Goal: Information Seeking & Learning: Learn about a topic

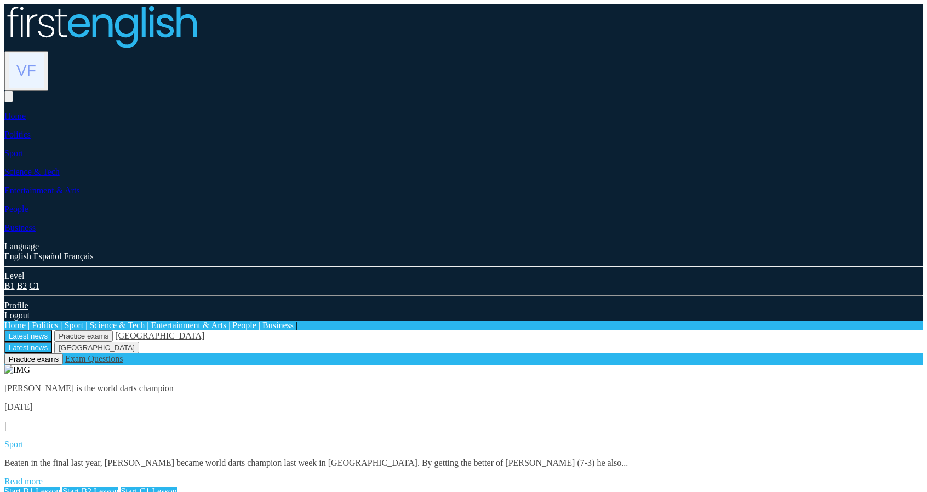
click at [43, 477] on link "Read more" at bounding box center [23, 481] width 38 height 9
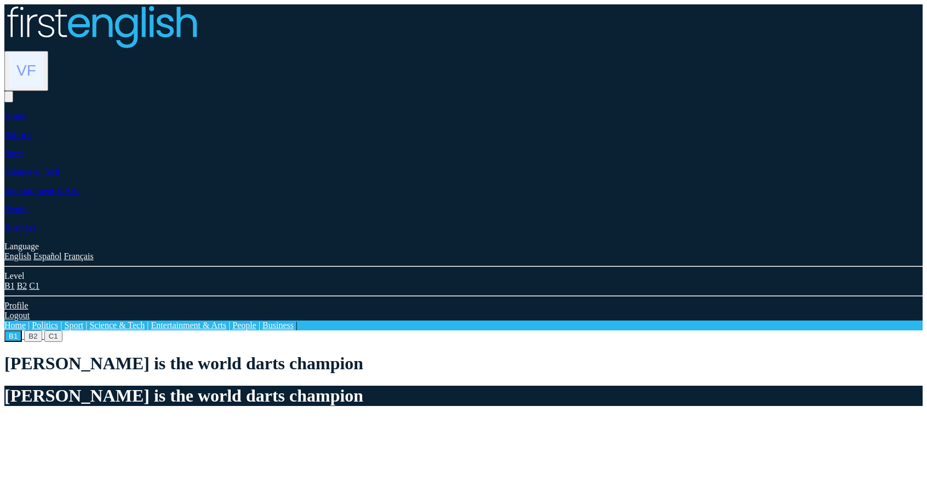
click at [42, 331] on button "B2" at bounding box center [33, 337] width 18 height 12
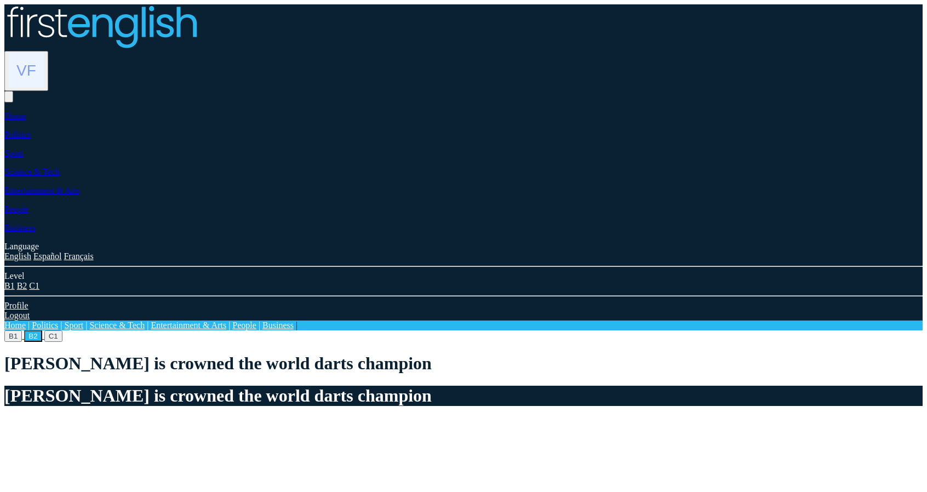
click at [22, 331] on button "B1" at bounding box center [13, 337] width 18 height 12
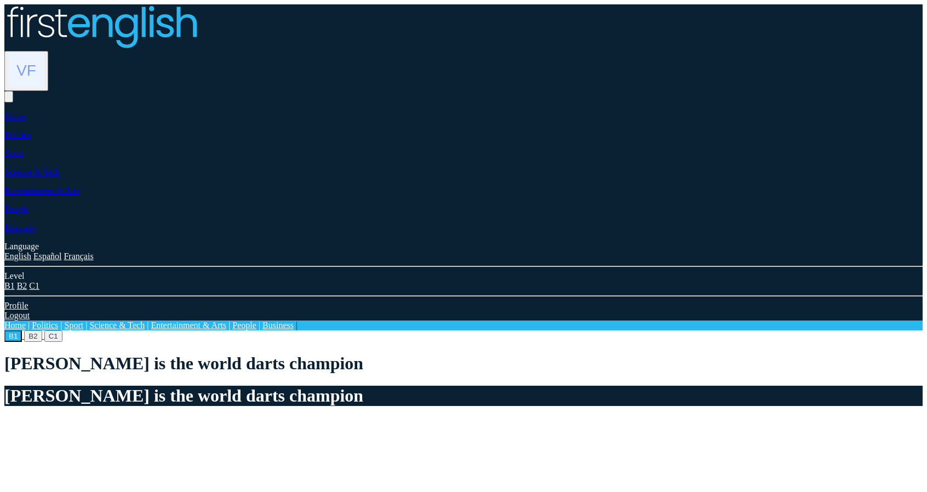
click at [42, 331] on button "B2" at bounding box center [33, 337] width 18 height 12
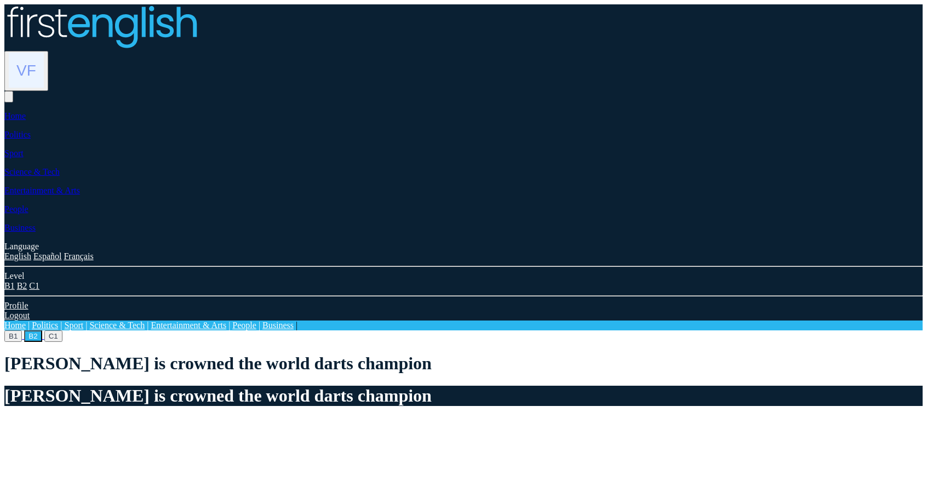
click at [62, 331] on button "C1" at bounding box center [53, 337] width 18 height 12
click at [42, 331] on button "B2" at bounding box center [33, 337] width 18 height 12
click at [62, 331] on button "C1" at bounding box center [53, 337] width 18 height 12
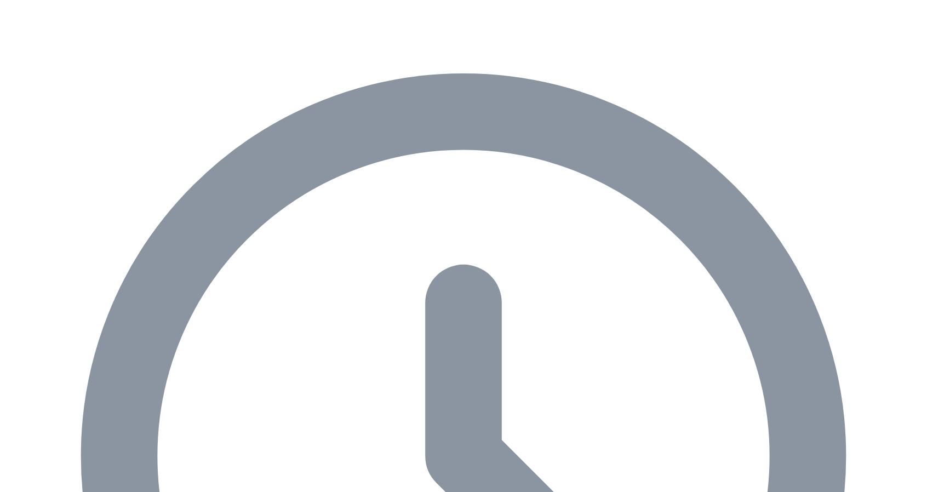
scroll to position [548, 0]
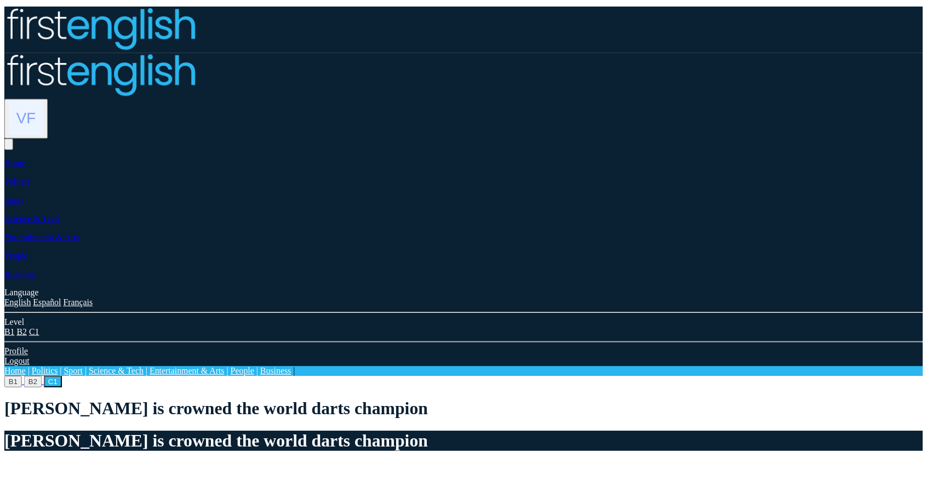
scroll to position [548, 0]
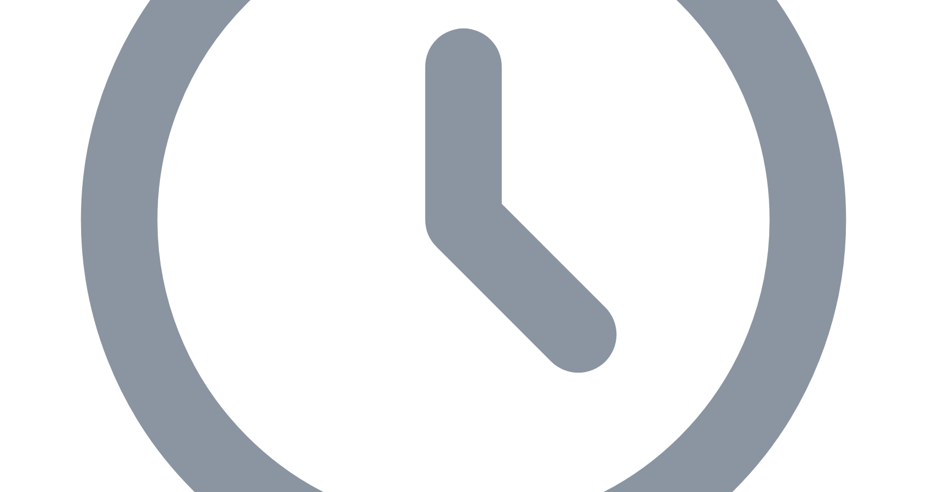
scroll to position [685, 0]
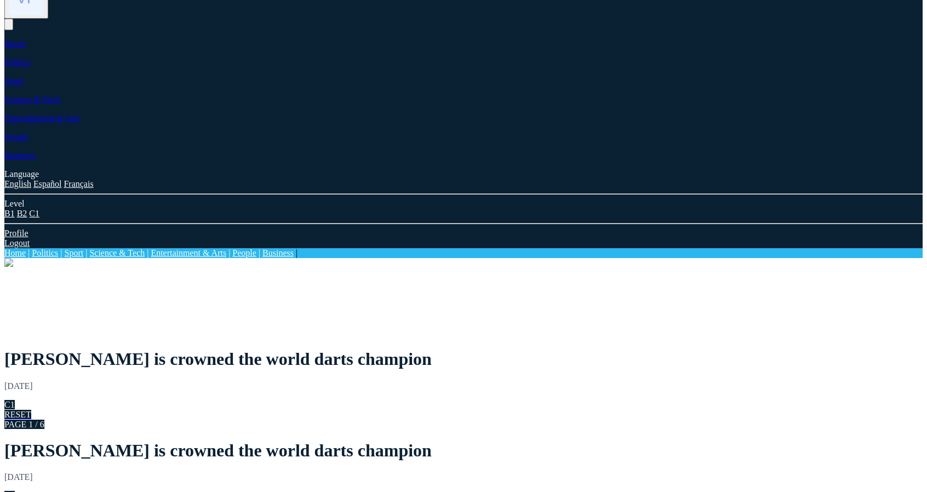
scroll to position [297, 0]
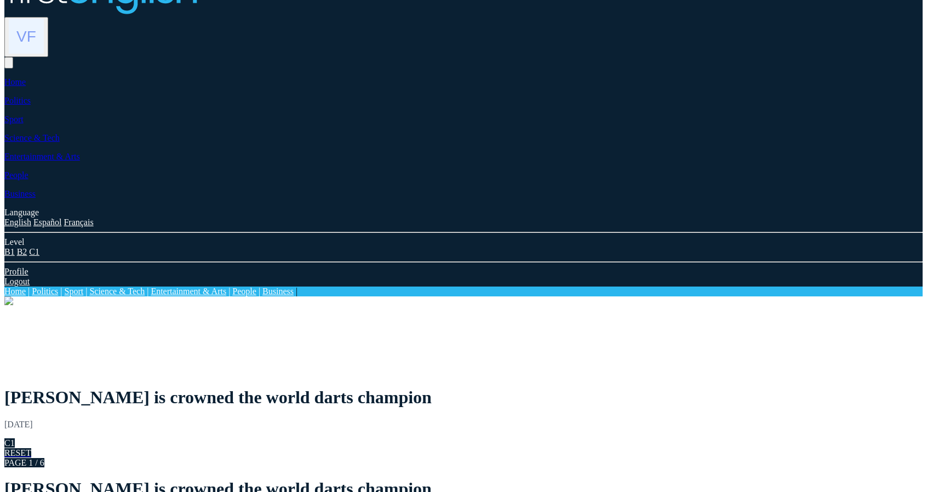
scroll to position [0, 0]
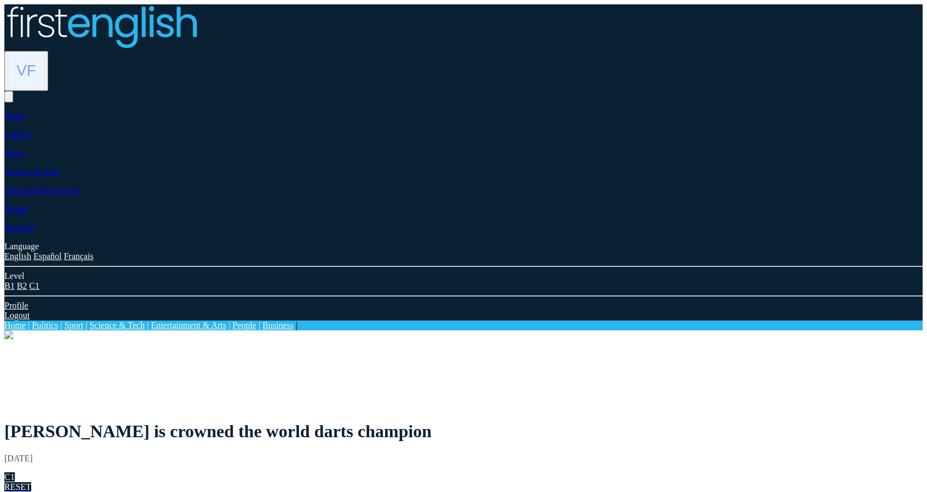
click at [26, 321] on link "Home" at bounding box center [14, 325] width 21 height 9
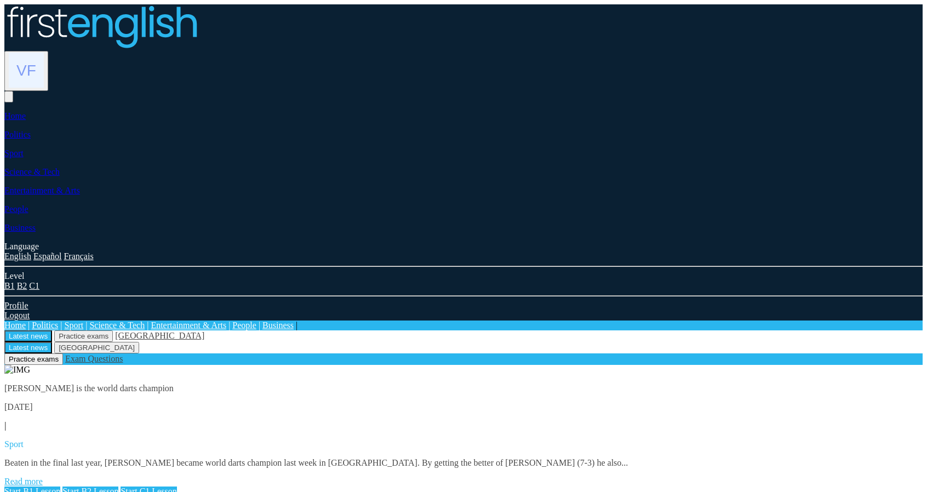
click at [43, 477] on link "Read more" at bounding box center [23, 481] width 38 height 9
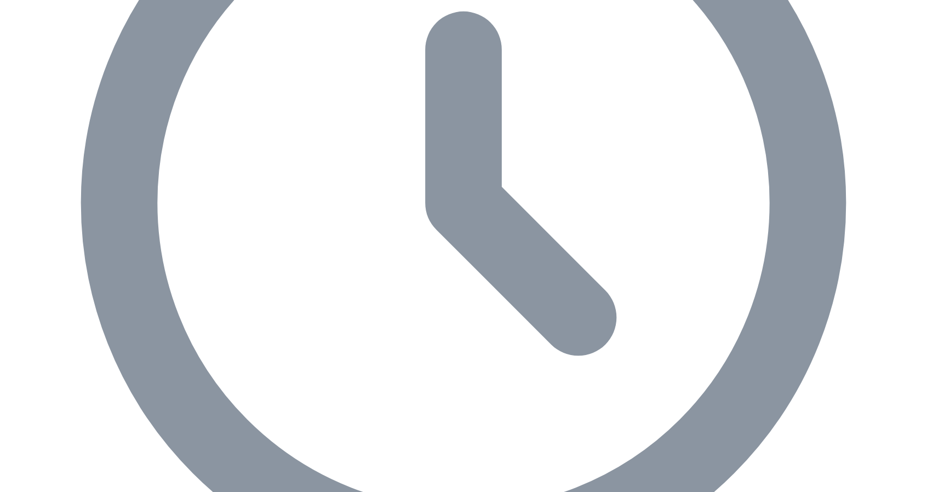
scroll to position [685, 0]
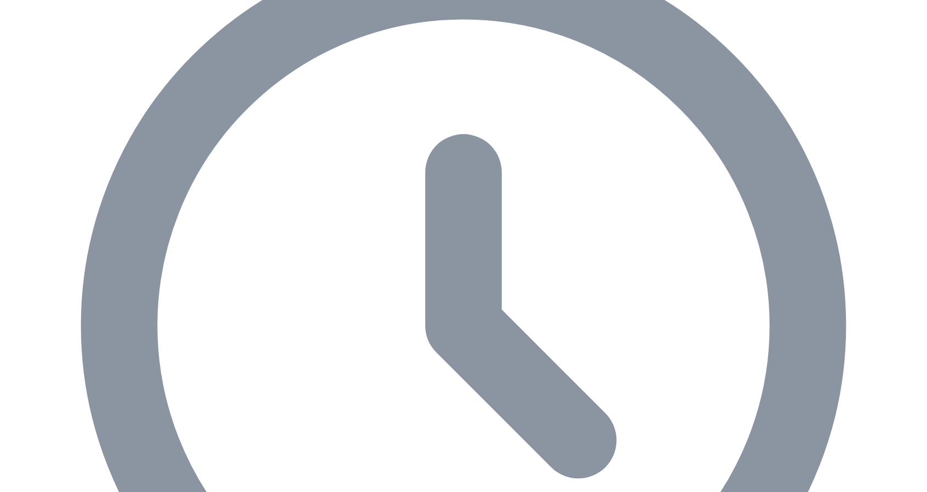
scroll to position [329, 0]
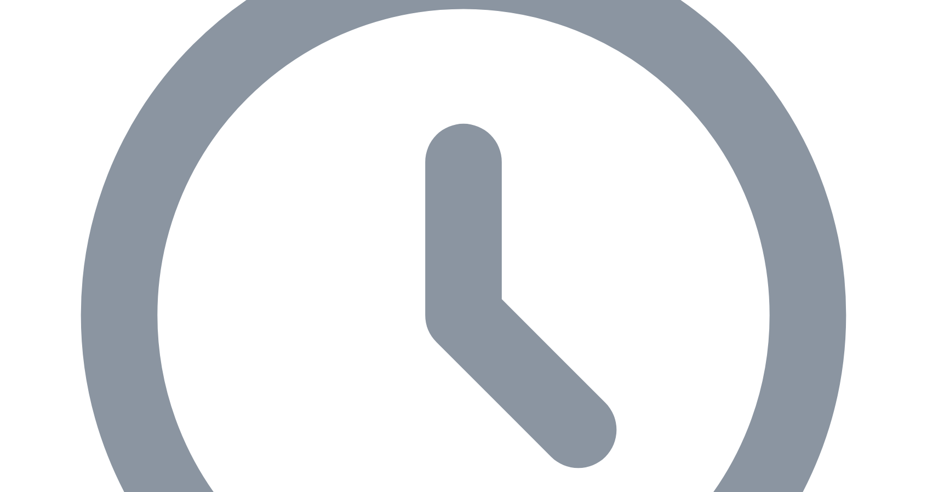
scroll to position [685, 0]
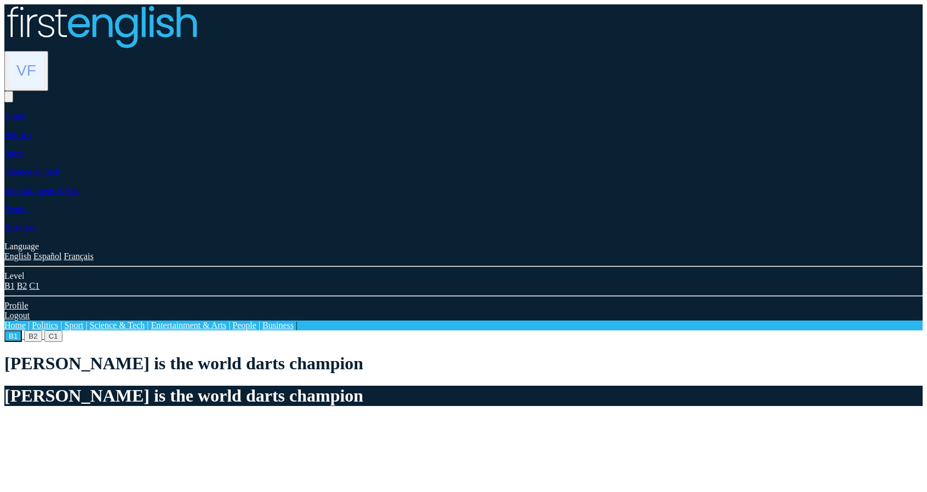
click at [42, 331] on button "B2" at bounding box center [33, 337] width 18 height 12
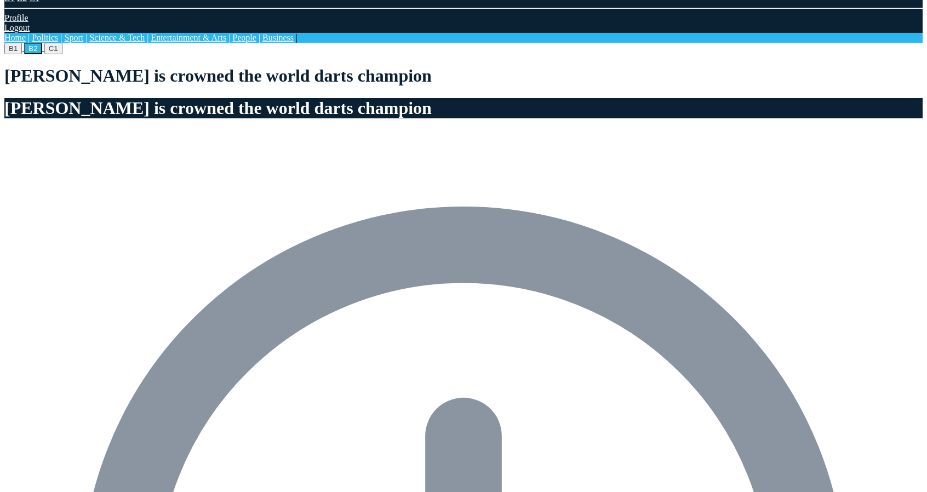
scroll to position [219, 0]
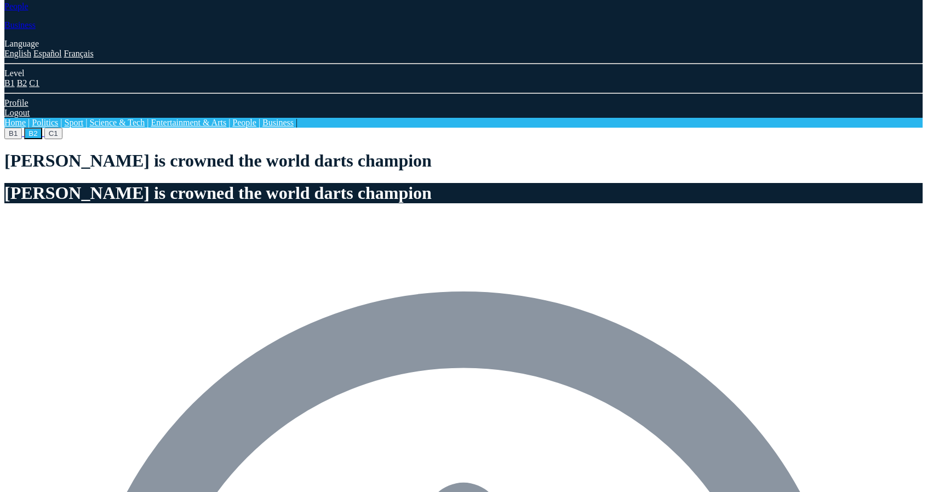
scroll to position [191, 0]
